Goal: Book appointment/travel/reservation

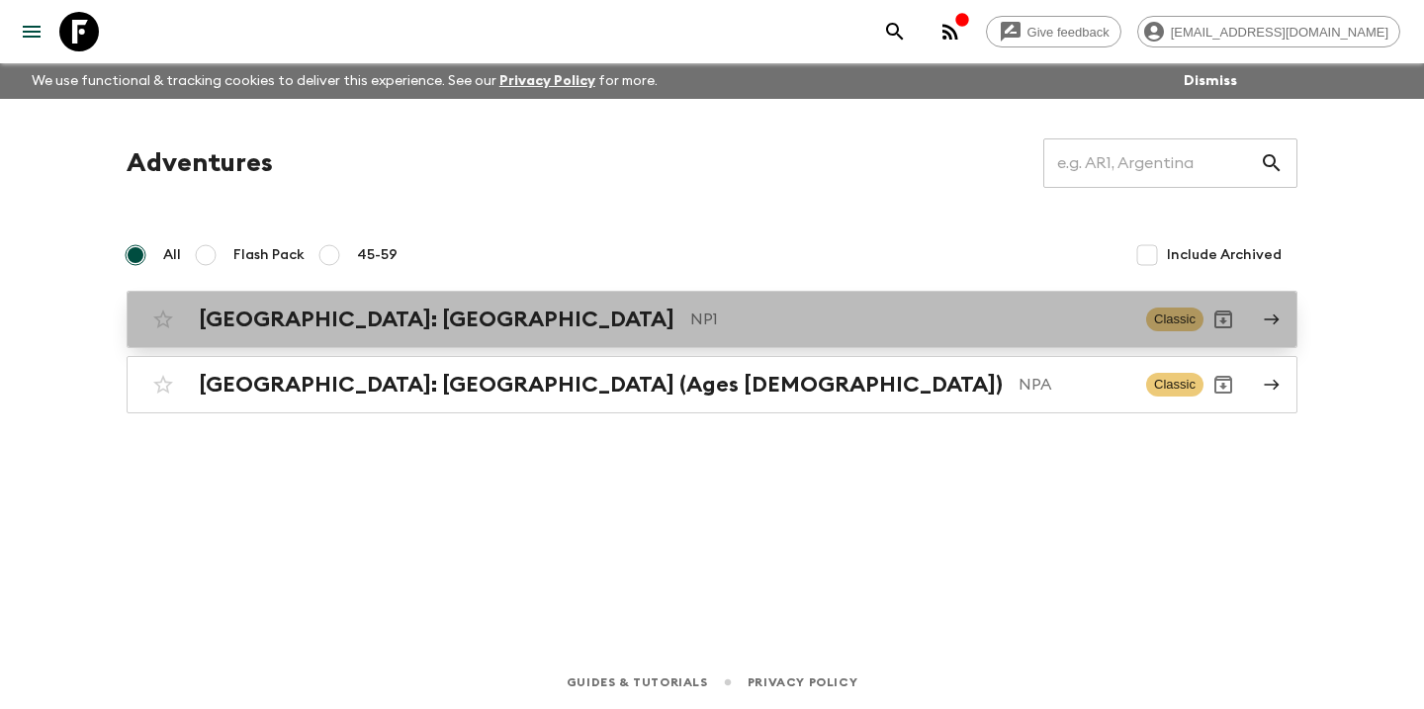
click at [762, 316] on p "NP1" at bounding box center [910, 319] width 440 height 24
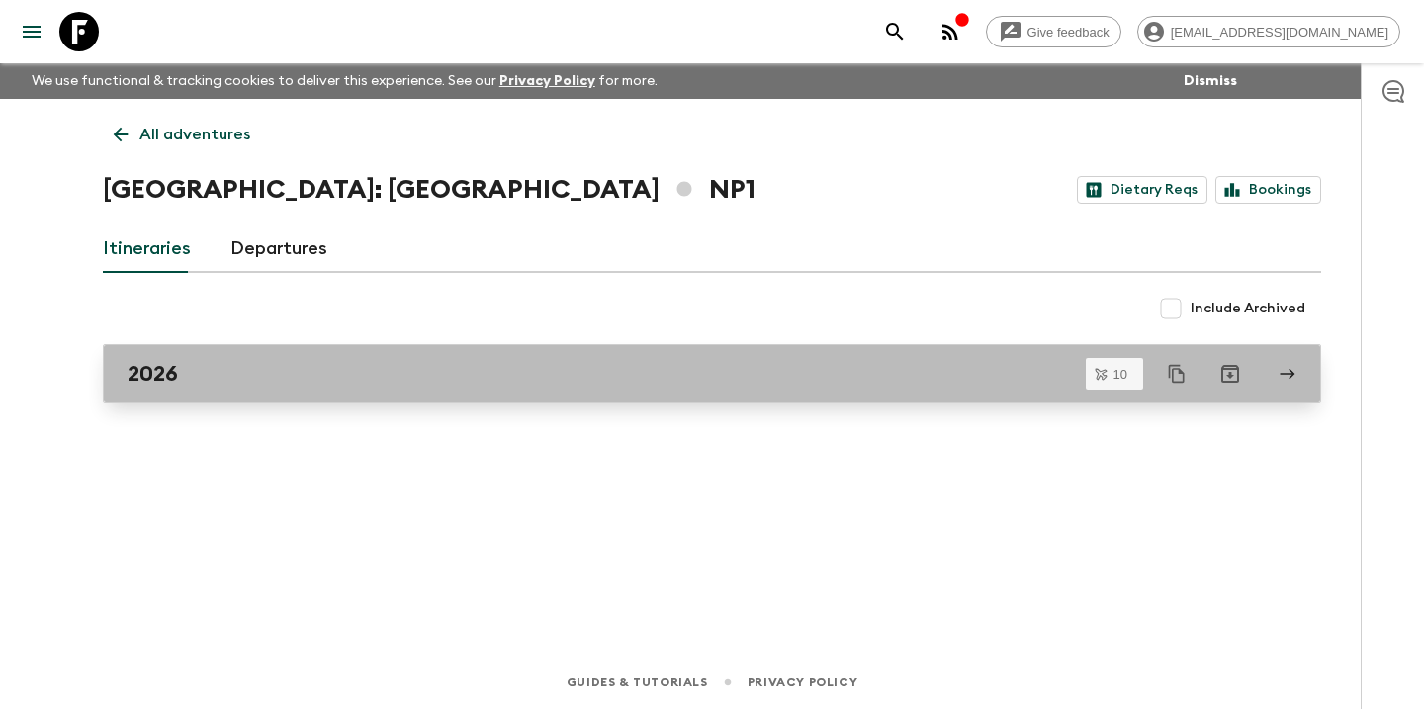
click at [447, 374] on div "2026" at bounding box center [693, 374] width 1131 height 26
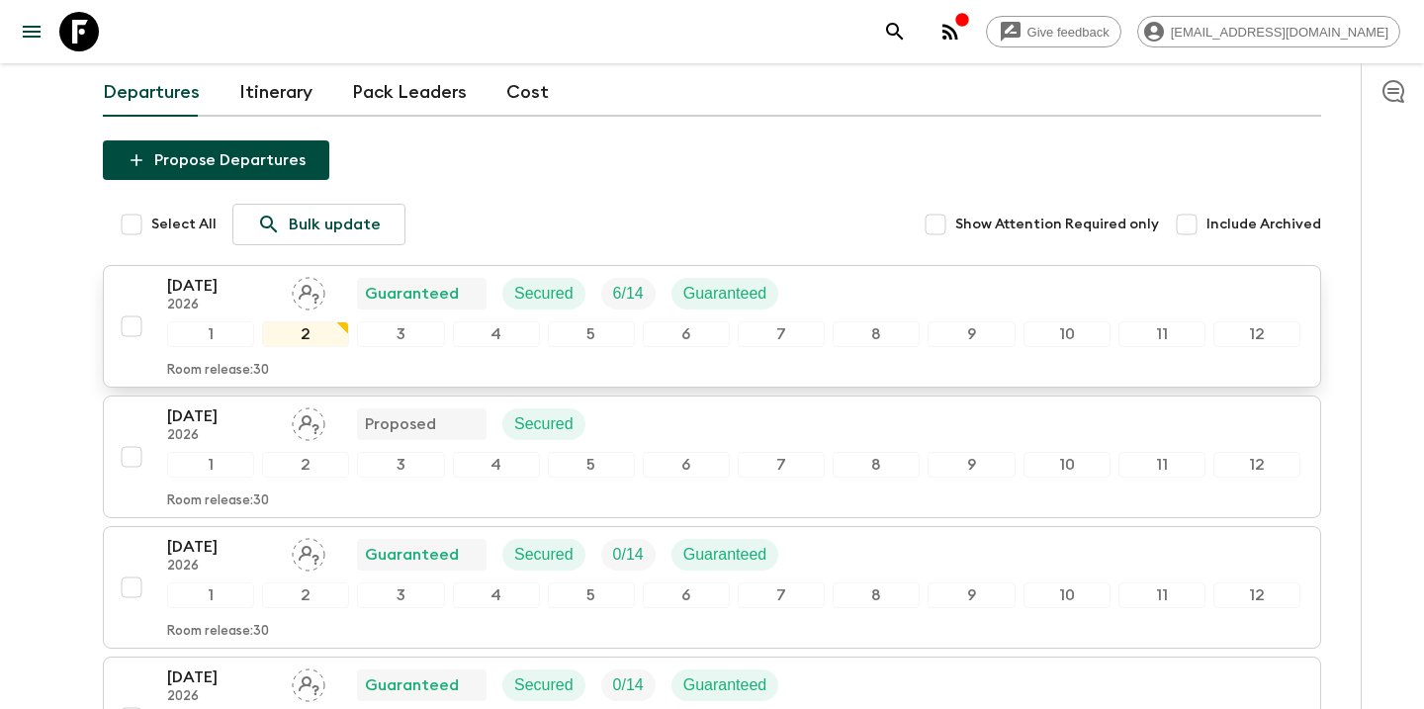
scroll to position [157, 0]
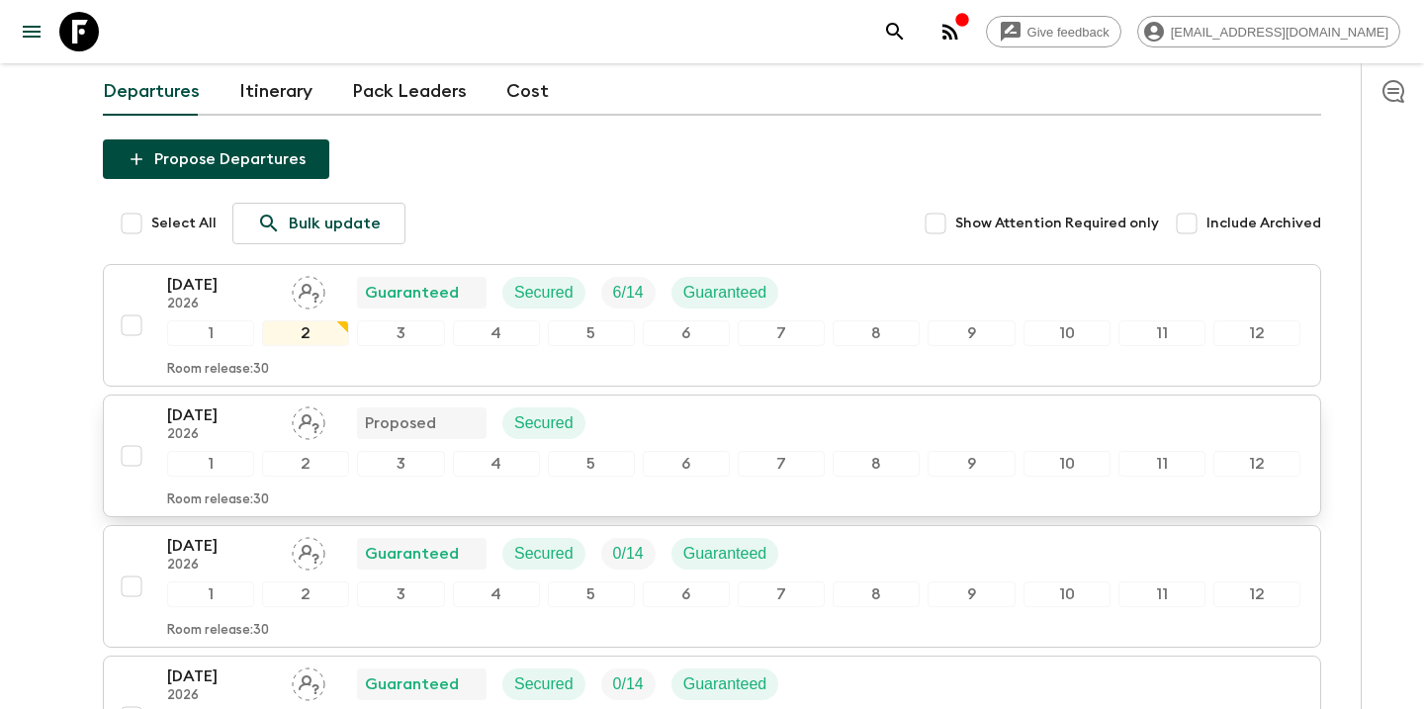
click at [596, 460] on div "5" at bounding box center [591, 464] width 87 height 26
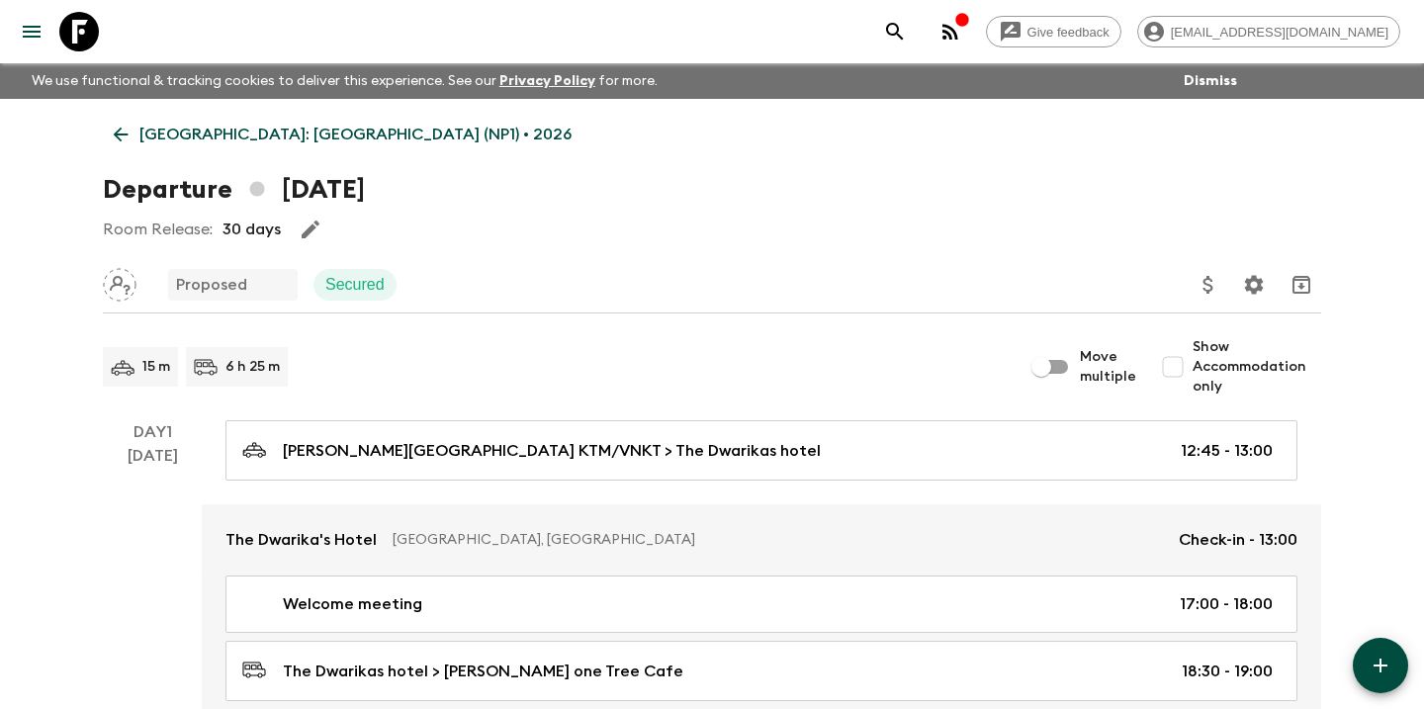
click at [245, 287] on p "Proposed" at bounding box center [211, 285] width 71 height 24
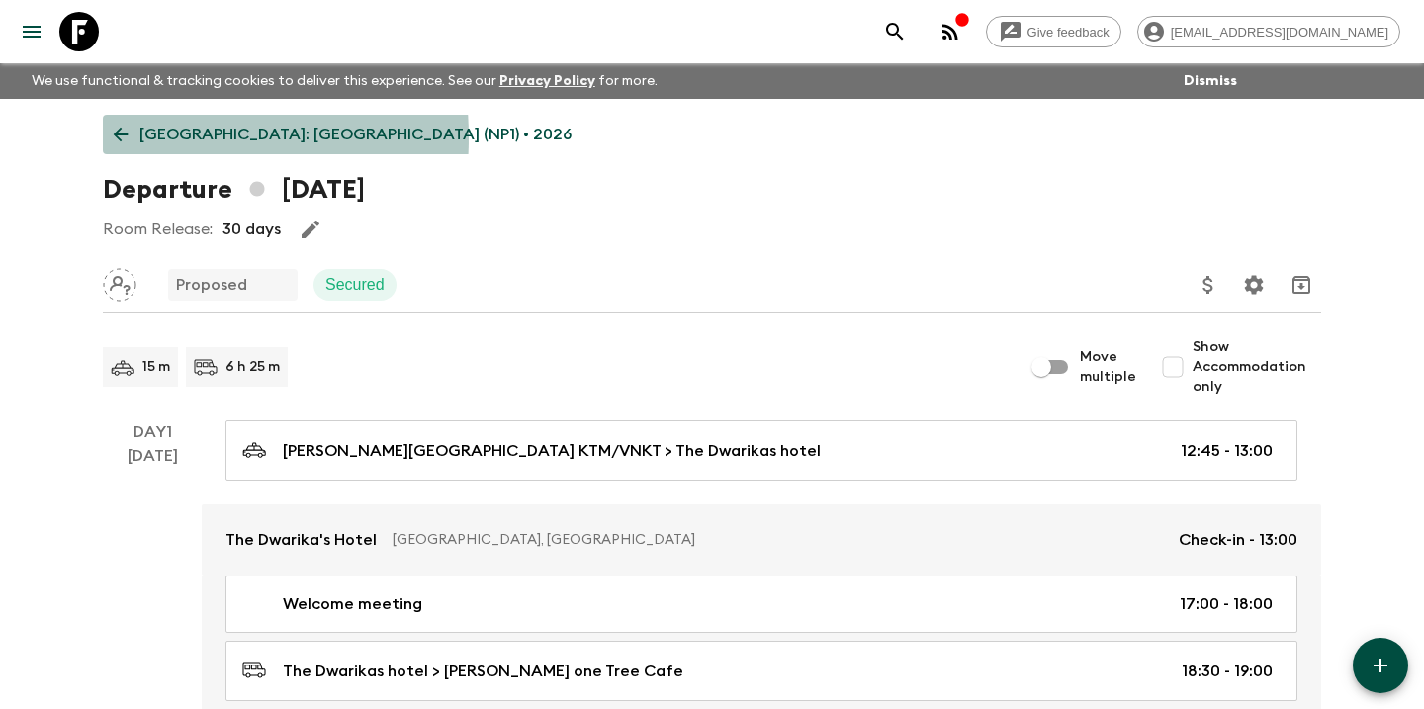
click at [122, 137] on icon at bounding box center [121, 135] width 22 height 22
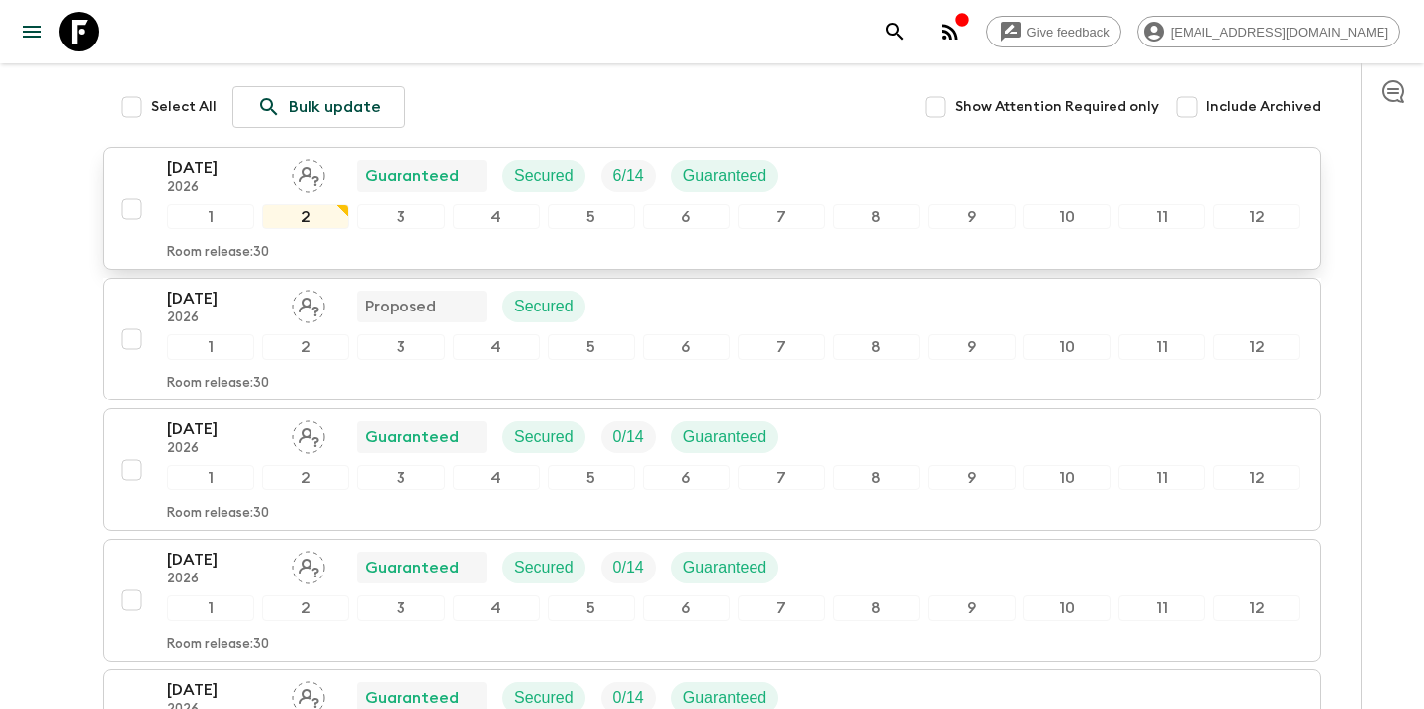
scroll to position [276, 0]
